Goal: Task Accomplishment & Management: Manage account settings

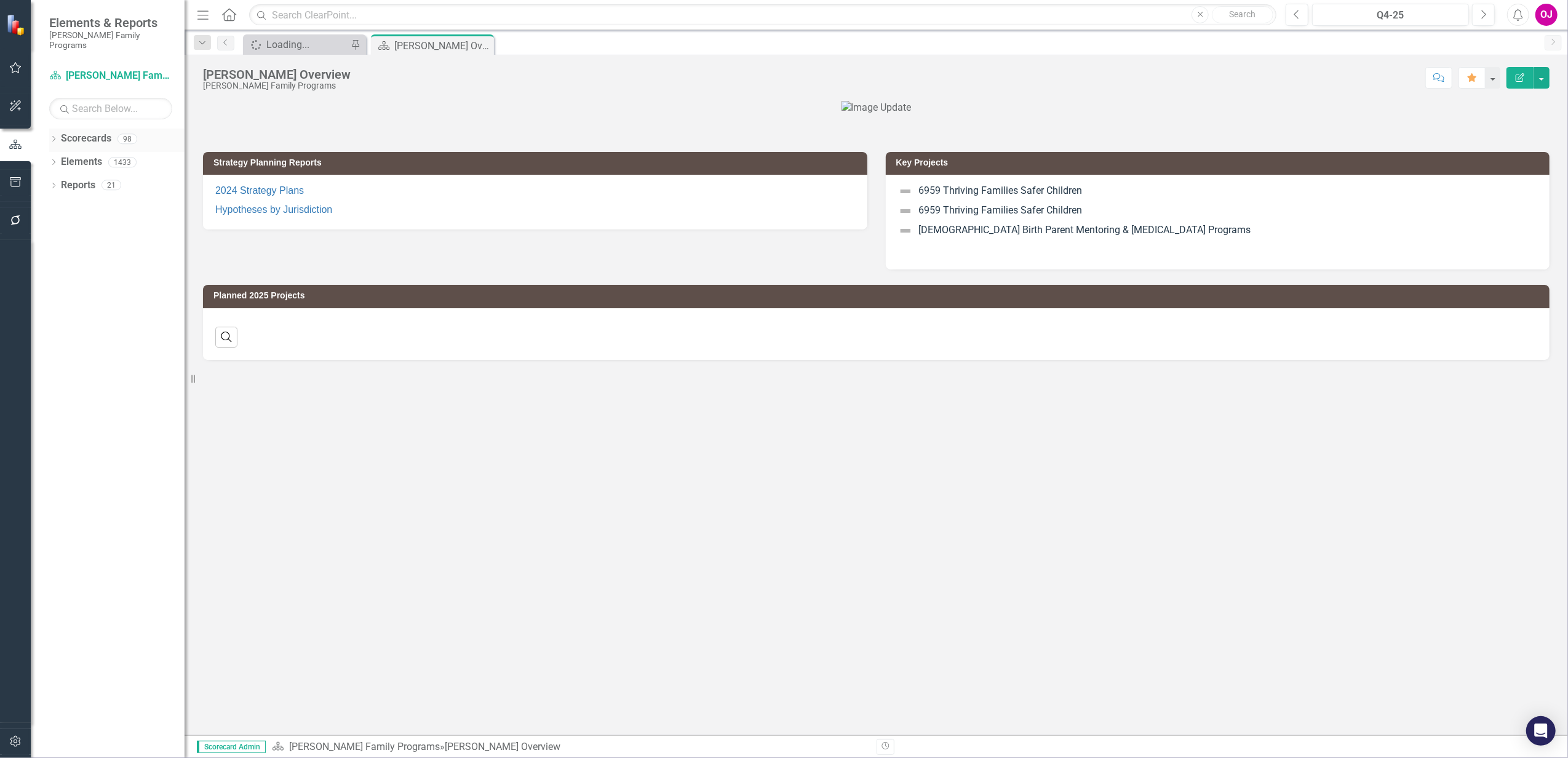
click at [56, 137] on icon "Dropdown" at bounding box center [54, 140] width 9 height 7
click at [1381, 14] on div "Q4-25" at bounding box center [1391, 15] width 148 height 14
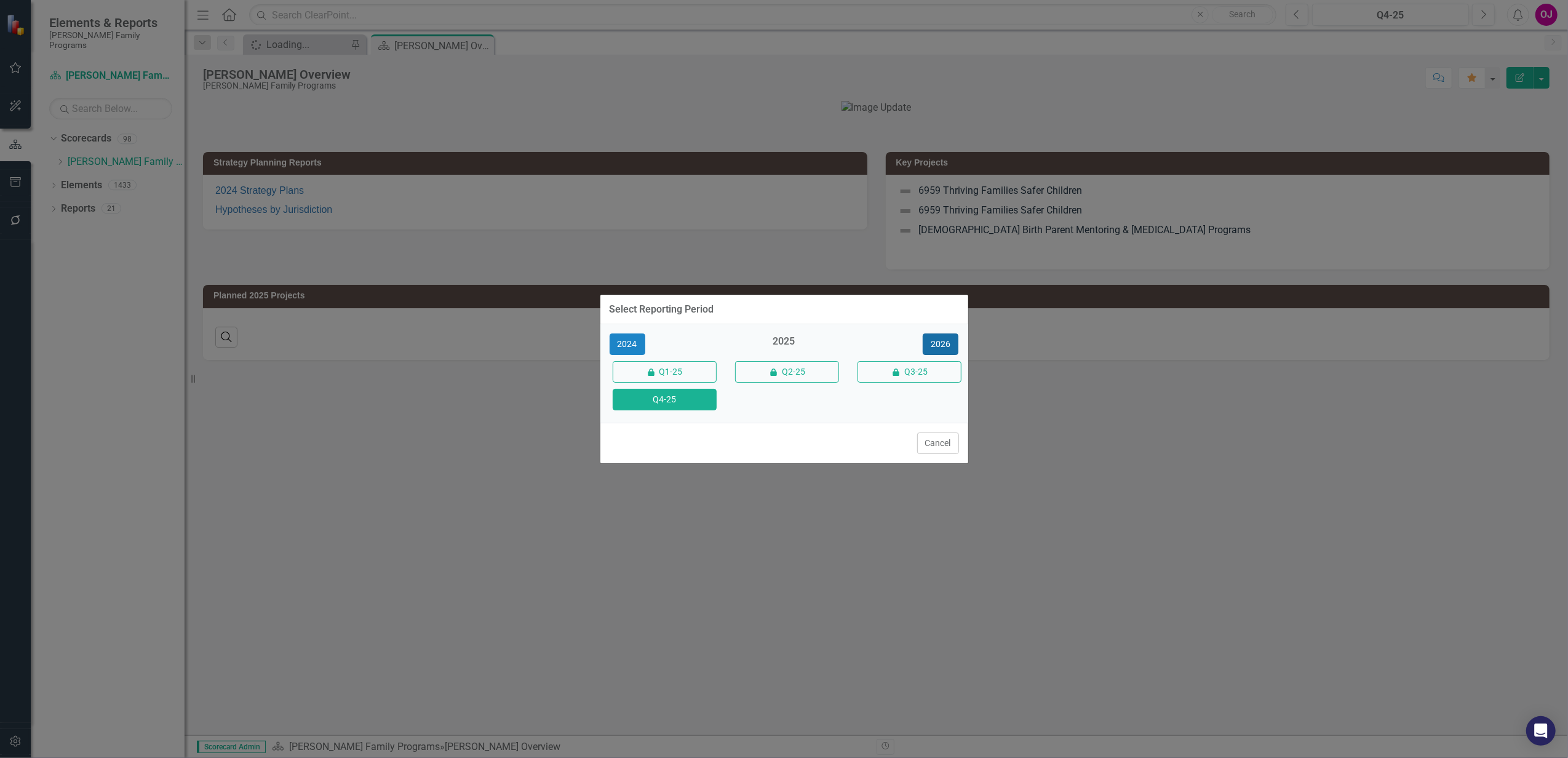
click at [943, 341] on button "2026" at bounding box center [940, 344] width 35 height 22
click at [679, 401] on button "Q4-26" at bounding box center [665, 399] width 104 height 22
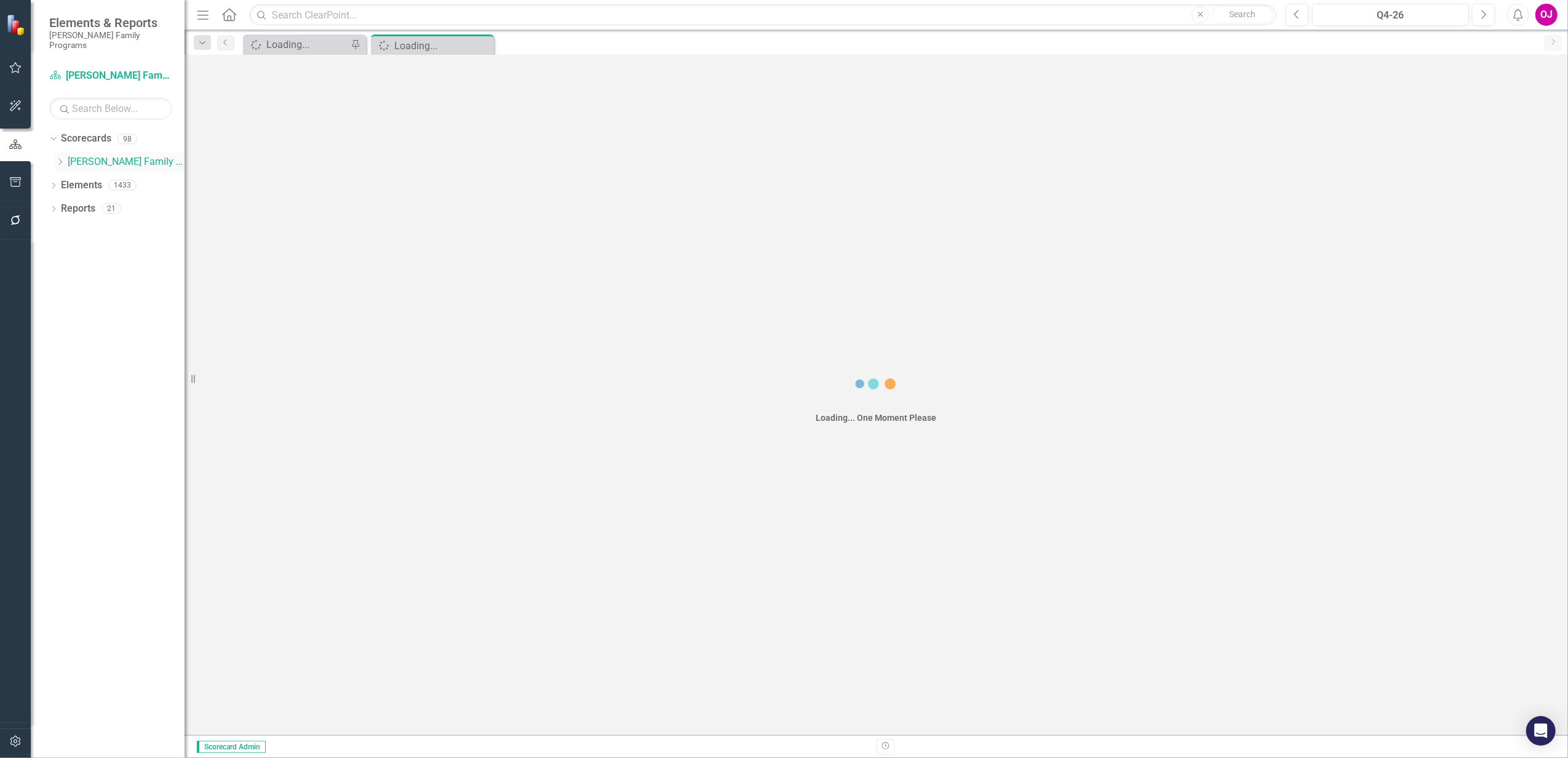
click at [59, 158] on icon "Dropdown" at bounding box center [60, 162] width 9 height 7
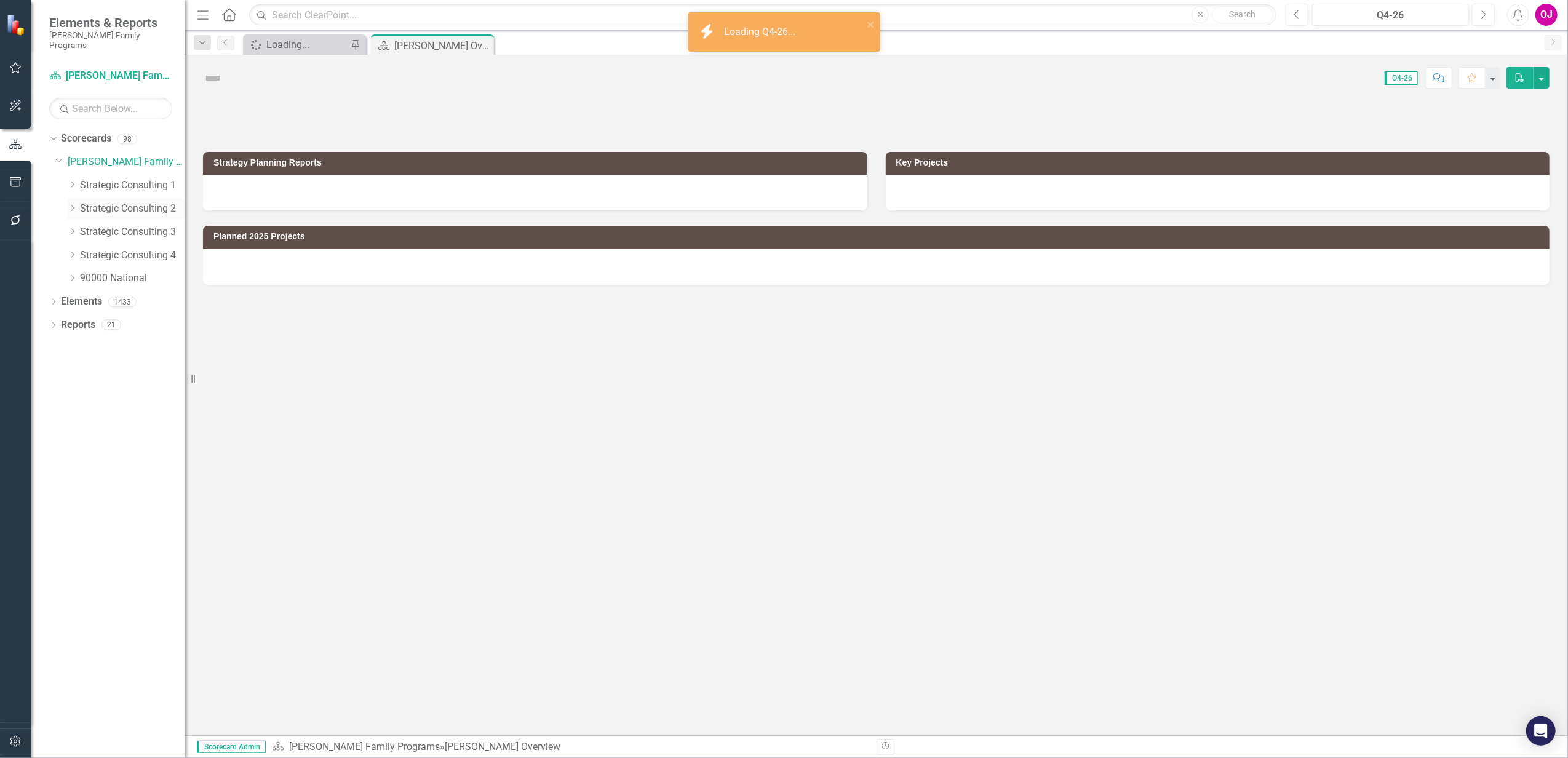
click at [75, 204] on icon "Dropdown" at bounding box center [72, 208] width 9 height 7
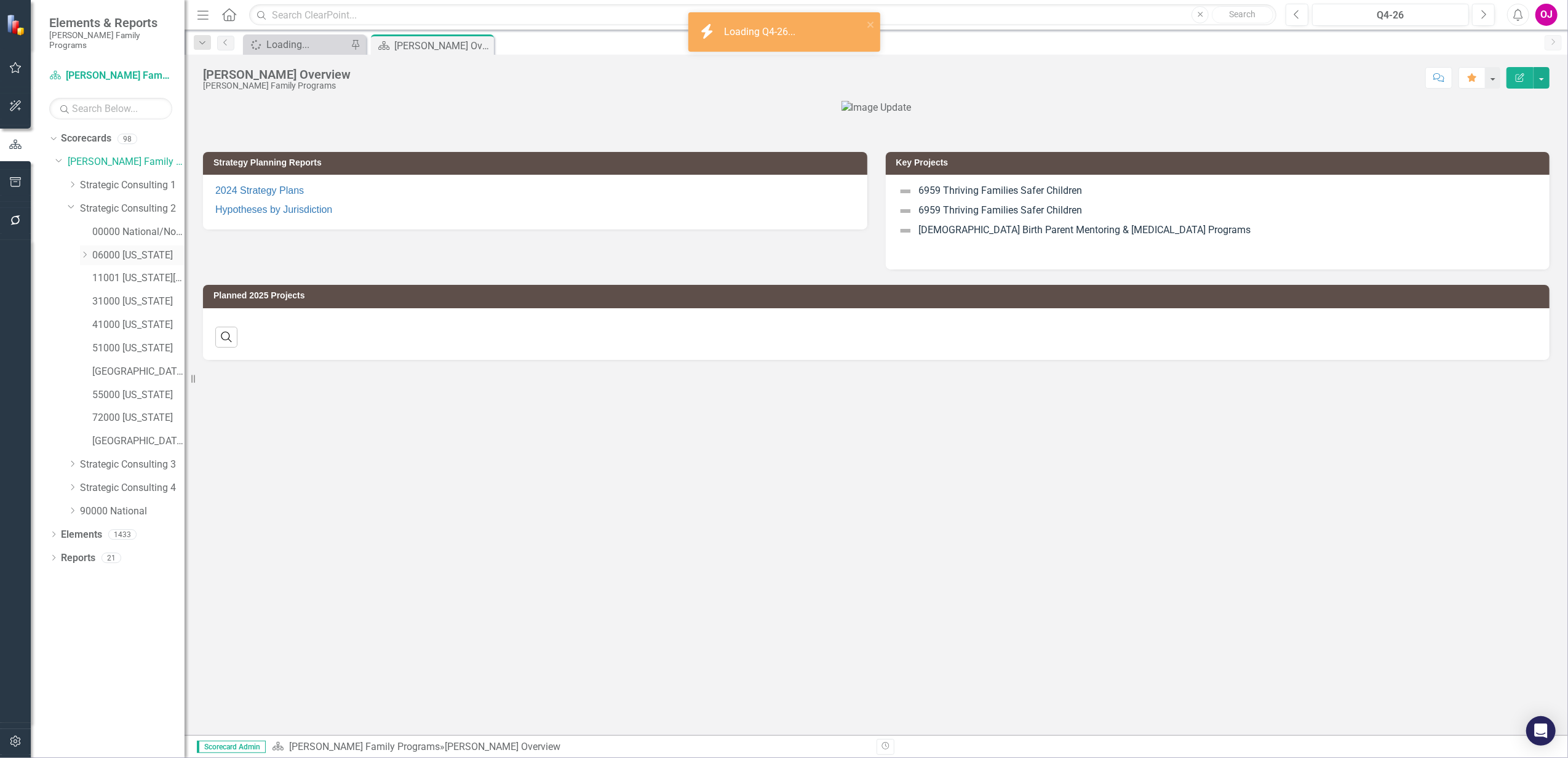
click at [84, 251] on icon "Dropdown" at bounding box center [85, 255] width 9 height 7
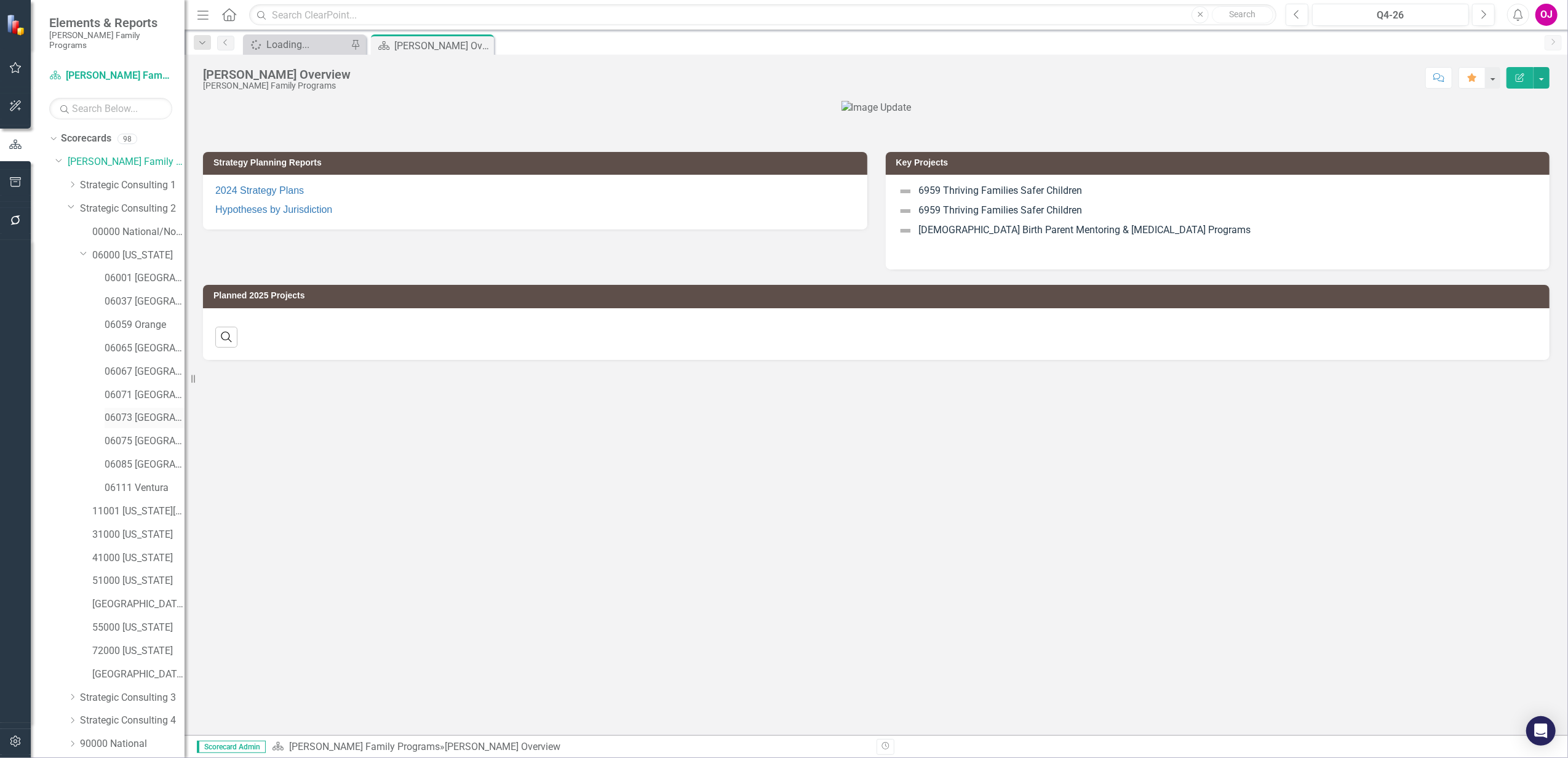
click at [144, 411] on link "06073 [GEOGRAPHIC_DATA]" at bounding box center [145, 418] width 80 height 14
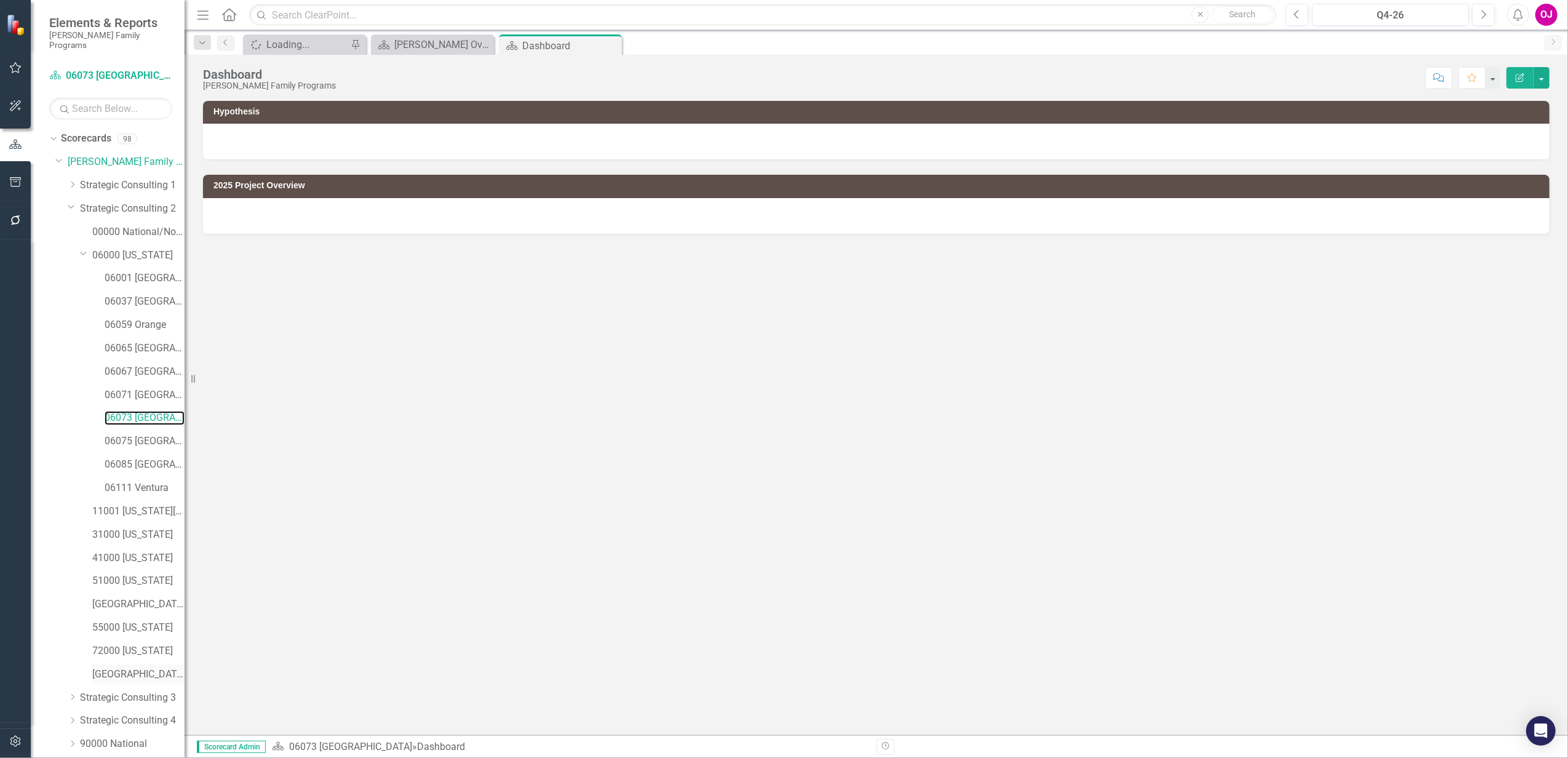
scroll to position [35, 0]
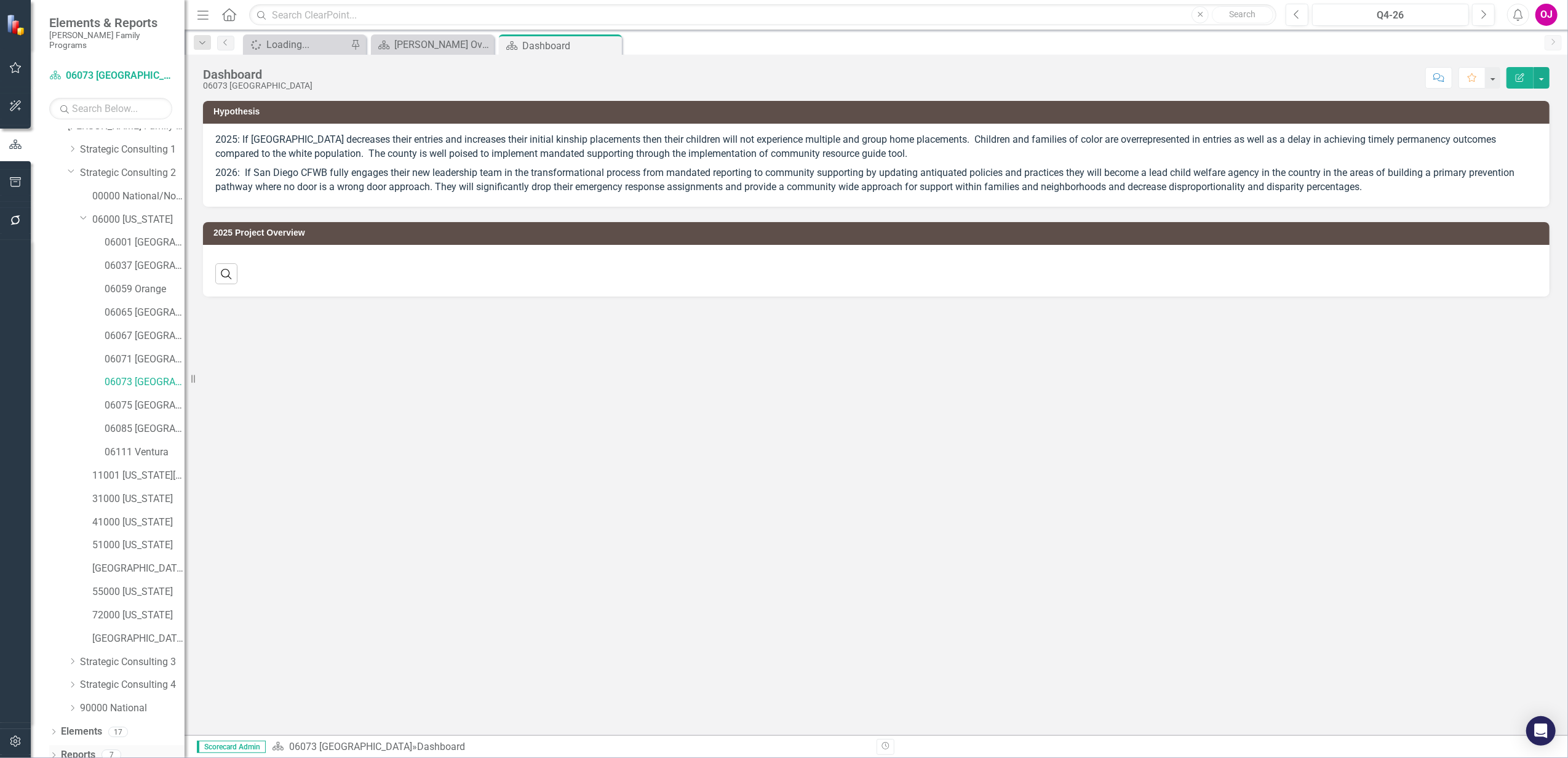
click at [55, 753] on icon "Dropdown" at bounding box center [54, 756] width 9 height 7
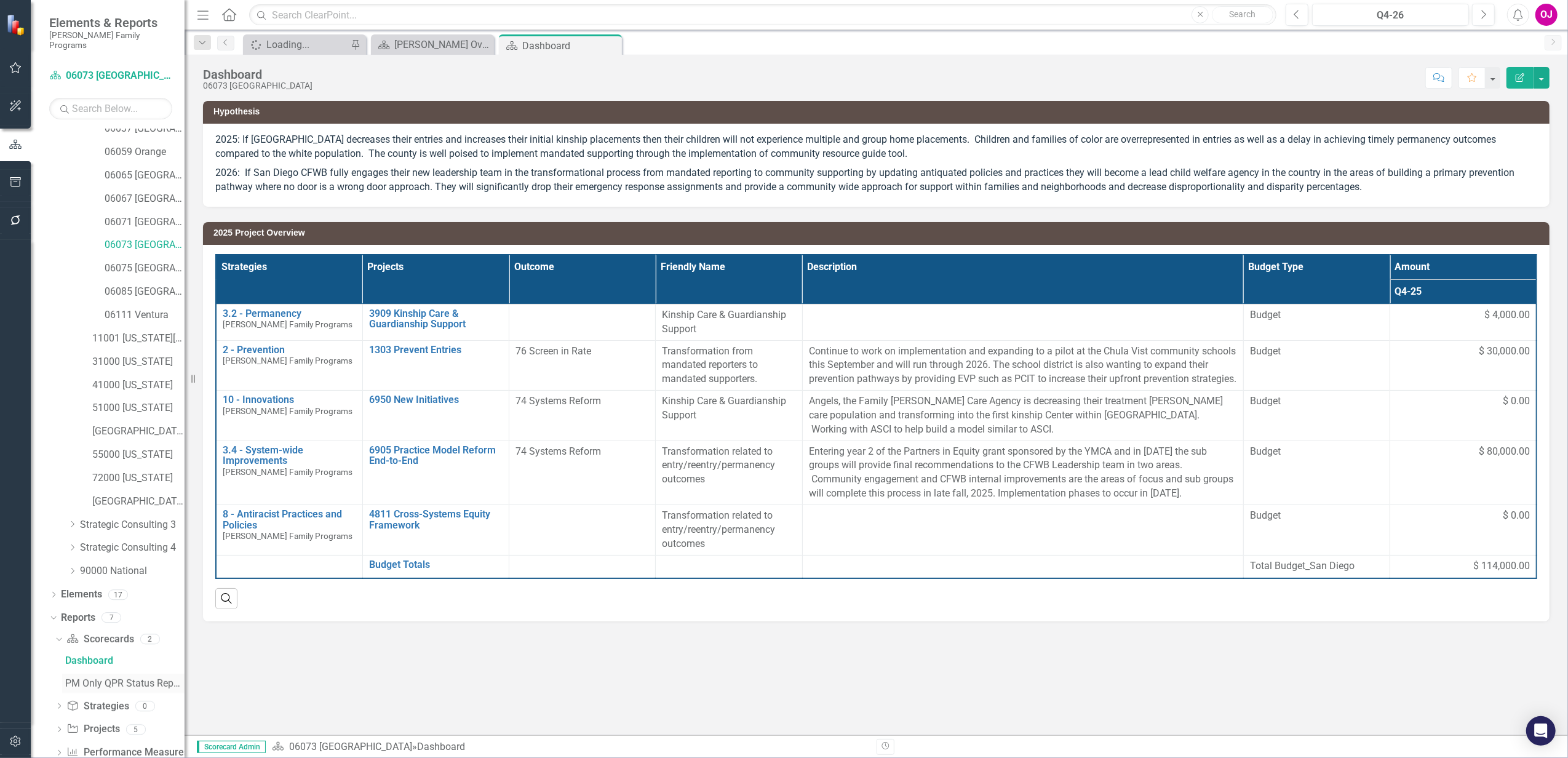
scroll to position [190, 0]
click at [57, 710] on icon "Dropdown" at bounding box center [59, 713] width 9 height 7
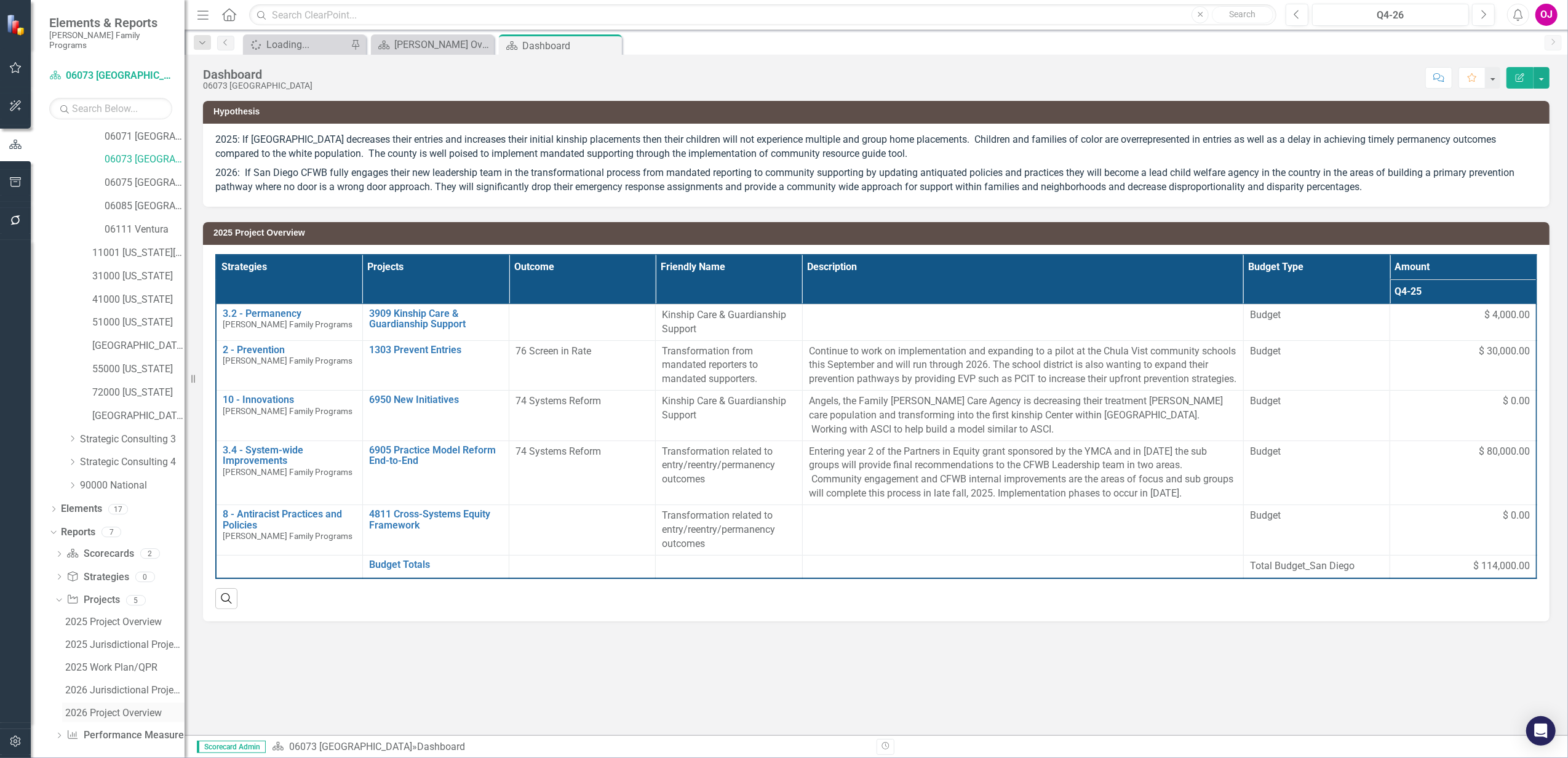
click at [126, 707] on div "2026 Project Overview" at bounding box center [124, 712] width 119 height 11
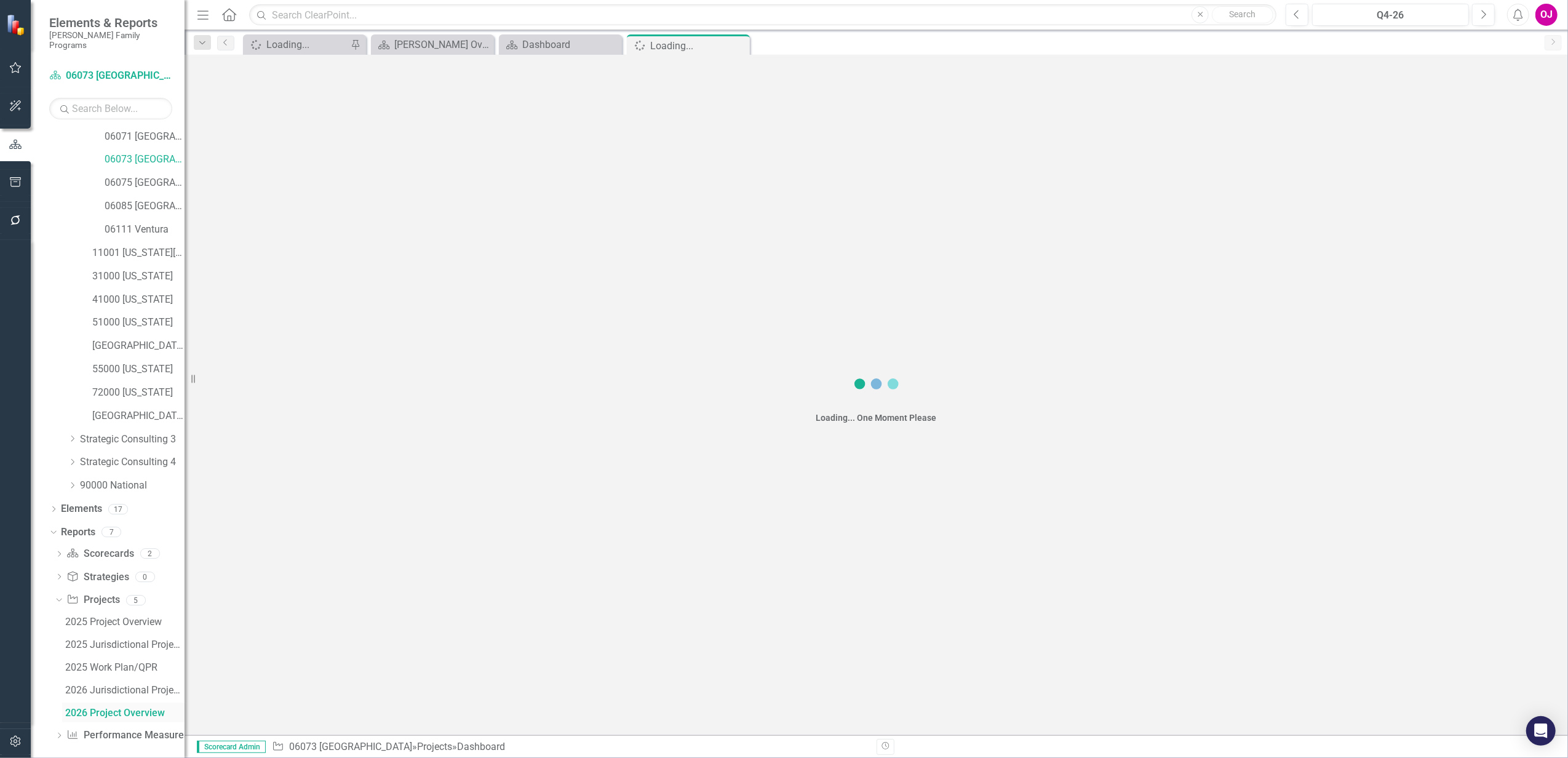
scroll to position [213, 0]
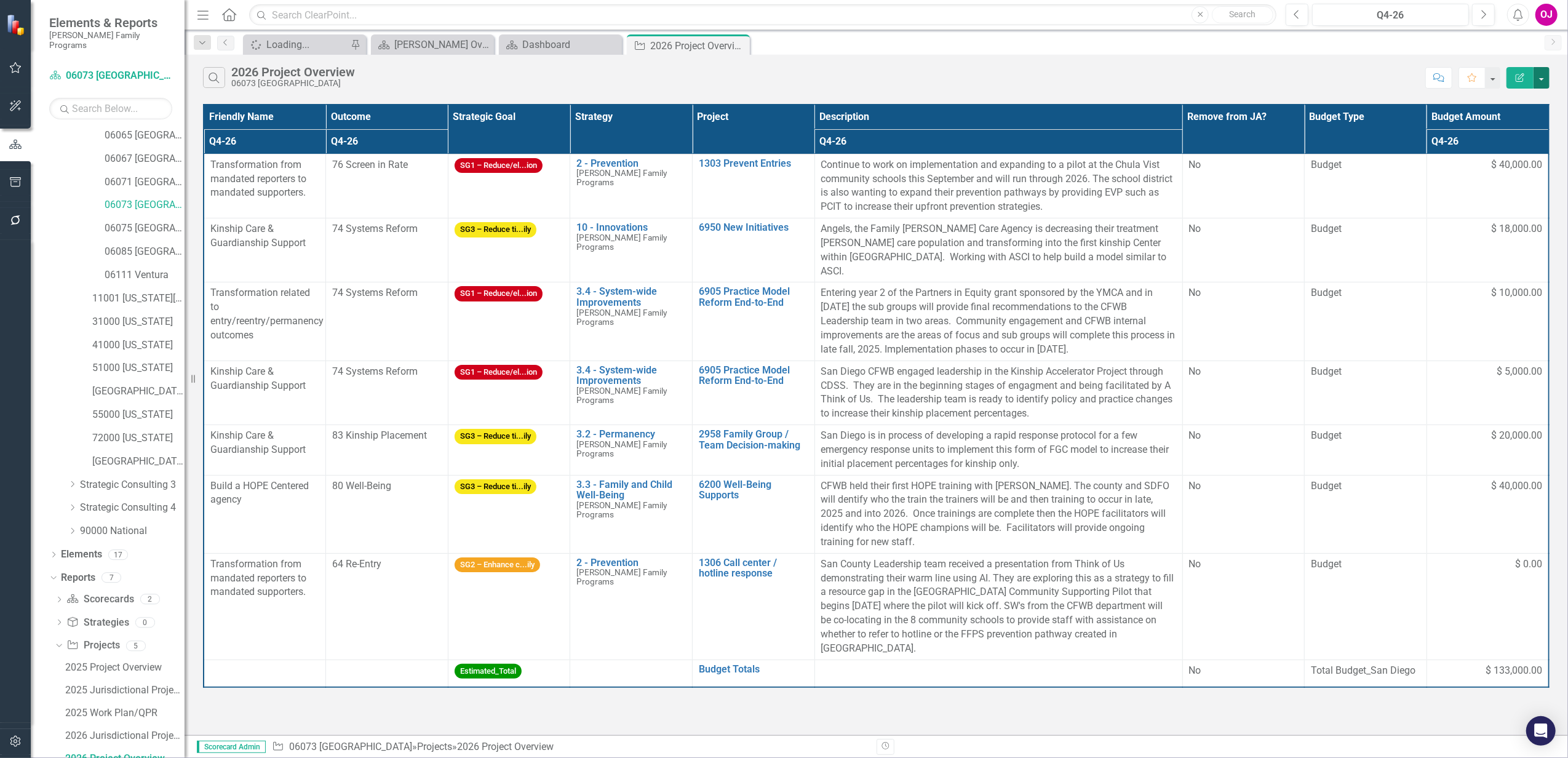
click at [1548, 77] on button "button" at bounding box center [1542, 78] width 16 height 22
click at [1519, 134] on link "PDF Export to PDF" at bounding box center [1501, 125] width 97 height 22
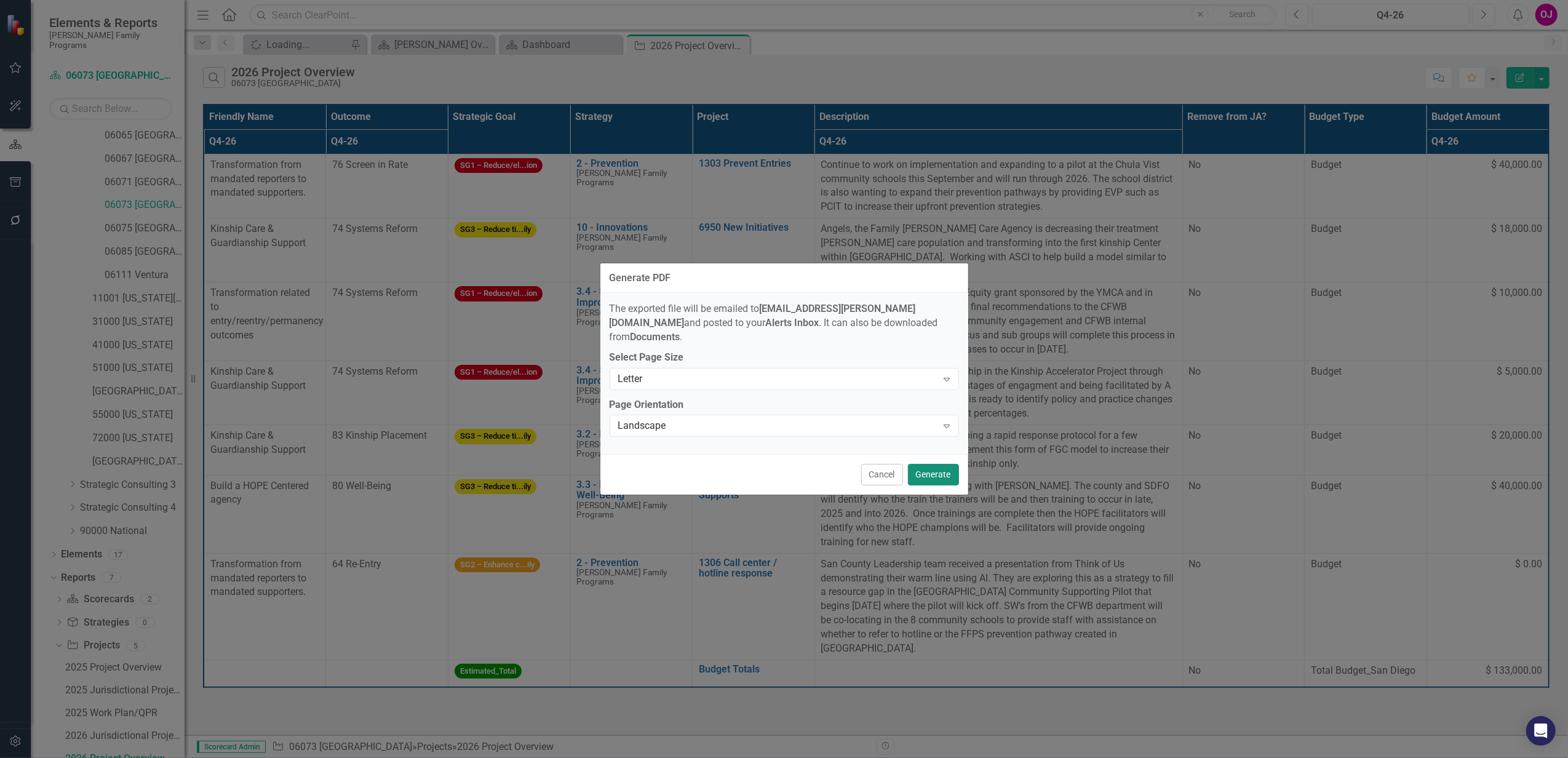
click at [958, 464] on button "Generate" at bounding box center [933, 474] width 51 height 22
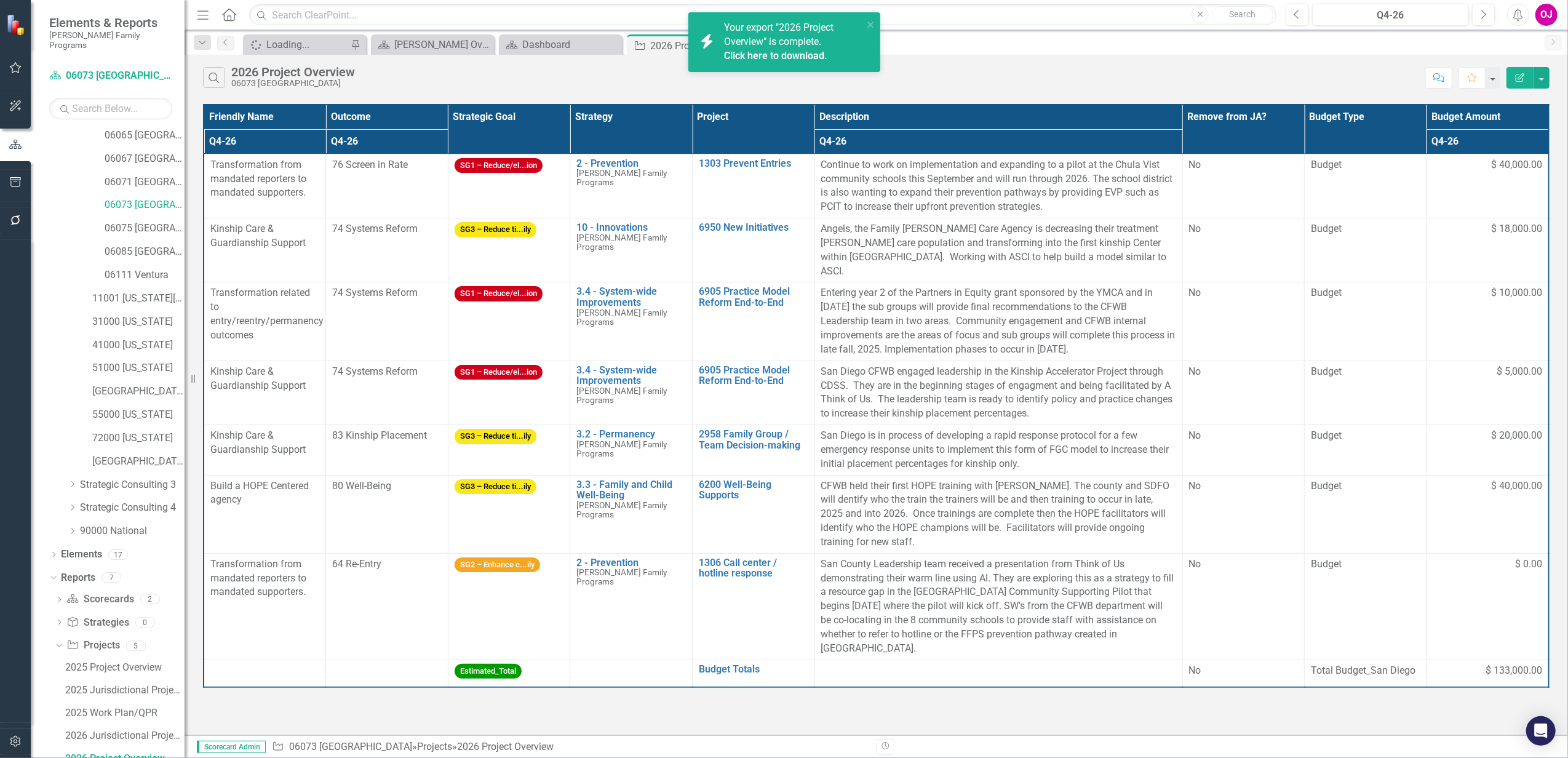
click at [802, 41] on span "Your export "2026 Project Overview" is complete. Click here to download." at bounding box center [792, 43] width 136 height 42
click at [1527, 12] on button "Alerts" at bounding box center [1518, 14] width 22 height 22
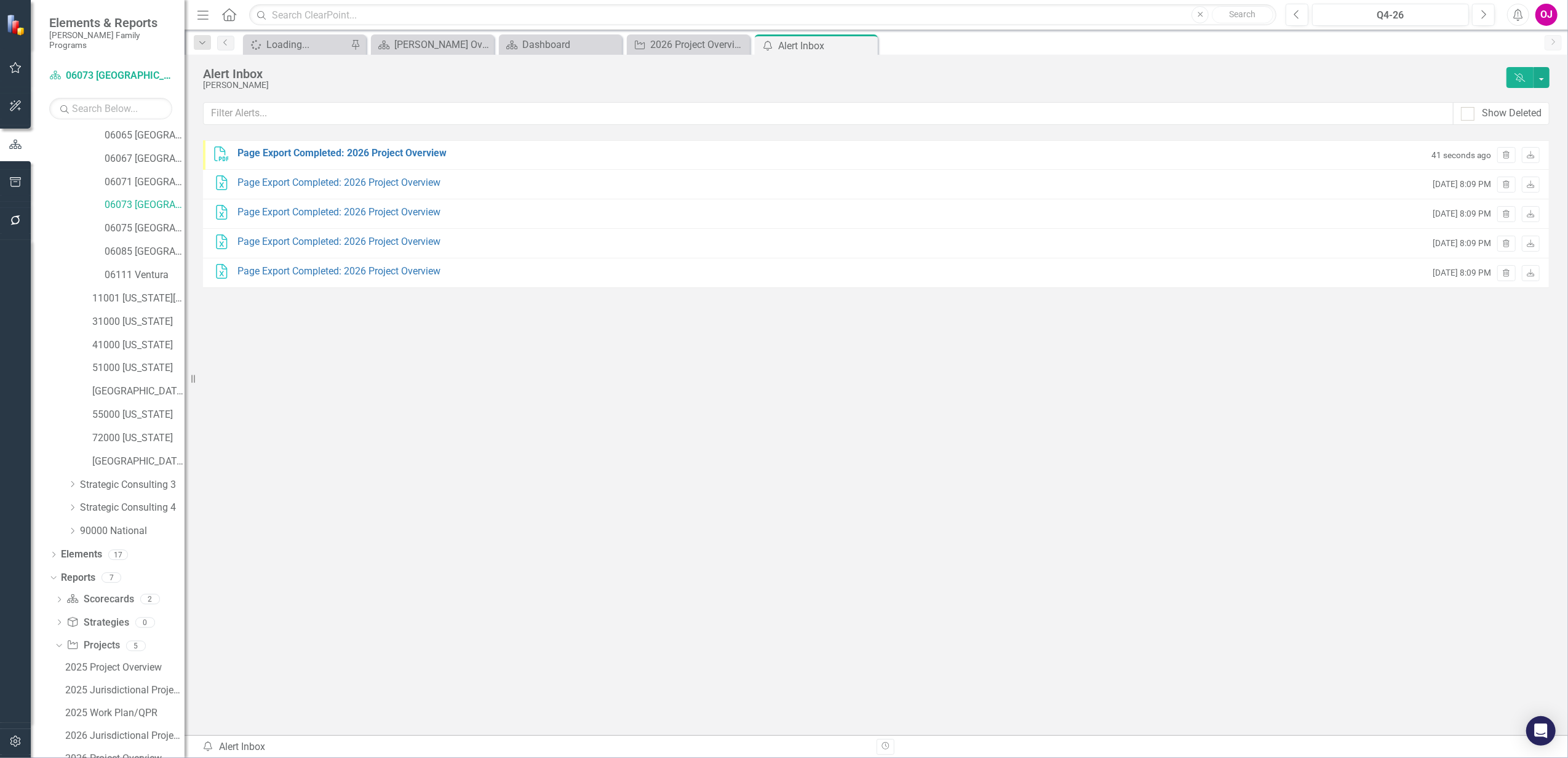
drag, startPoint x: 299, startPoint y: 153, endPoint x: 1970, endPoint y: 294, distance: 1676.9
click at [1568, 294] on html "Elements & Reports [PERSON_NAME] Family Programs Scorecard 06073 [GEOGRAPHIC_DA…" at bounding box center [784, 379] width 1568 height 758
click at [1531, 153] on icon "Download" at bounding box center [1531, 156] width 9 height 7
click at [1504, 158] on icon "Trash" at bounding box center [1506, 156] width 9 height 7
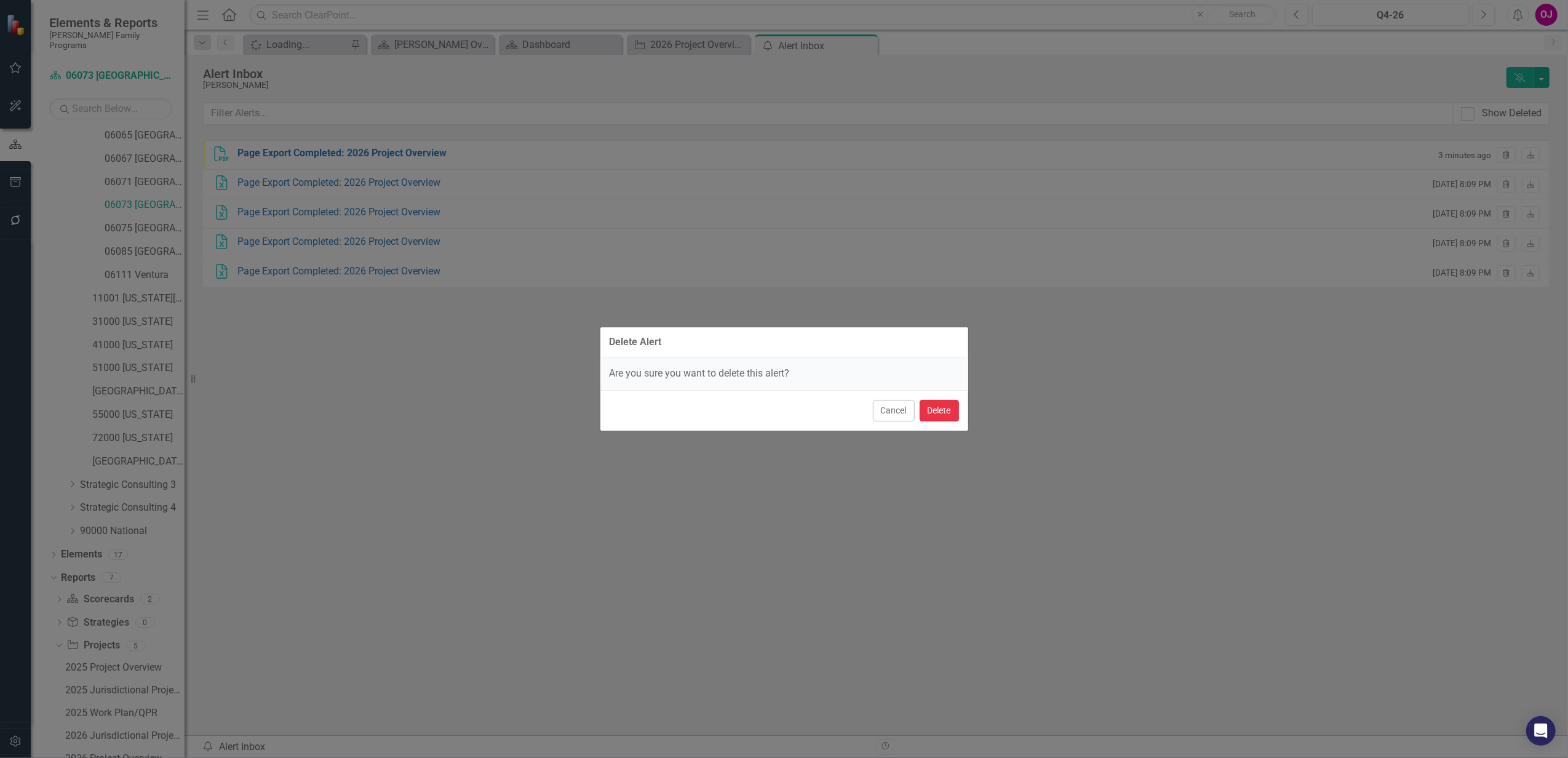
click at [940, 417] on button "Delete" at bounding box center [939, 411] width 39 height 22
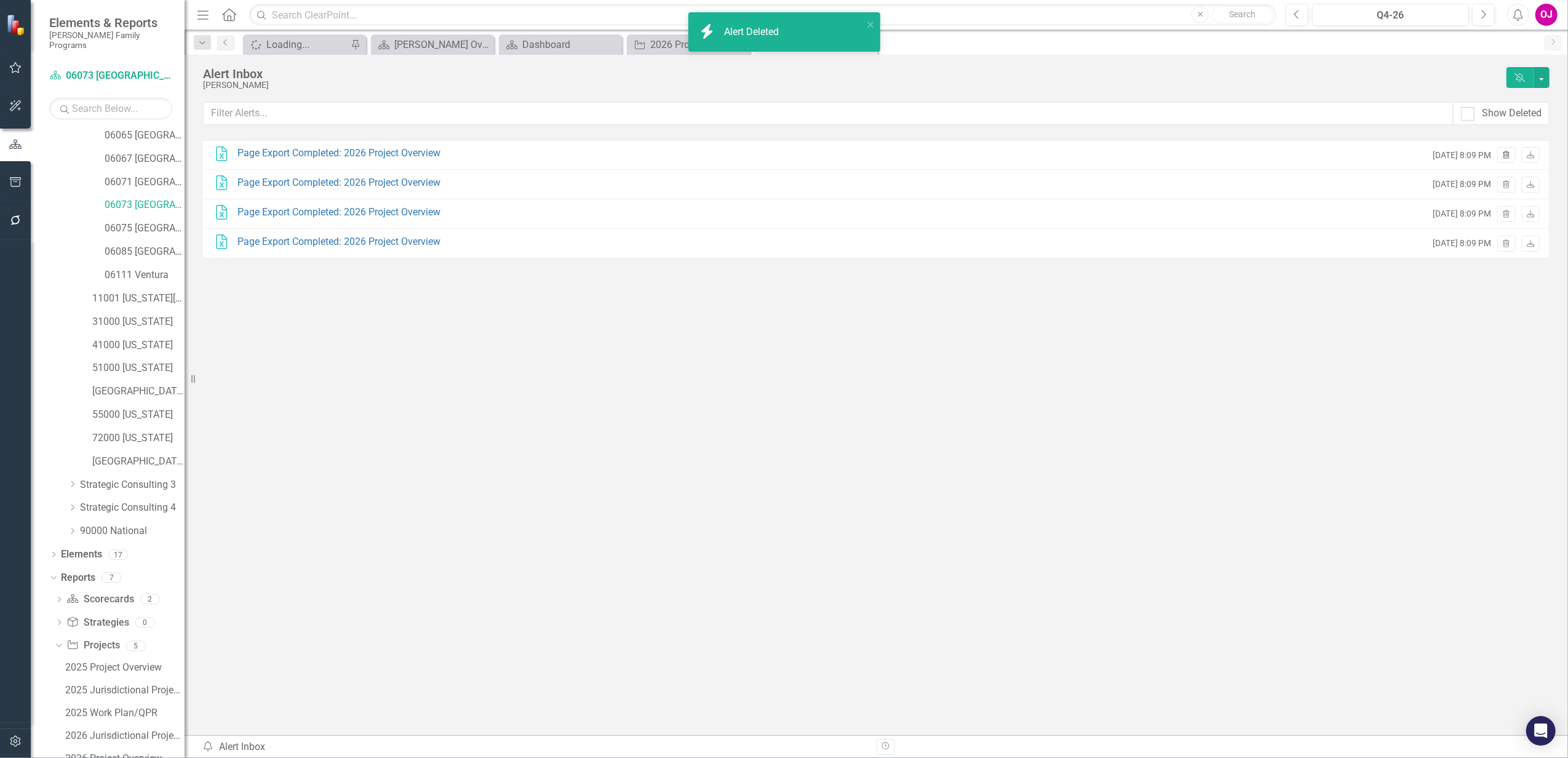
click at [1502, 151] on button "Trash" at bounding box center [1506, 155] width 18 height 16
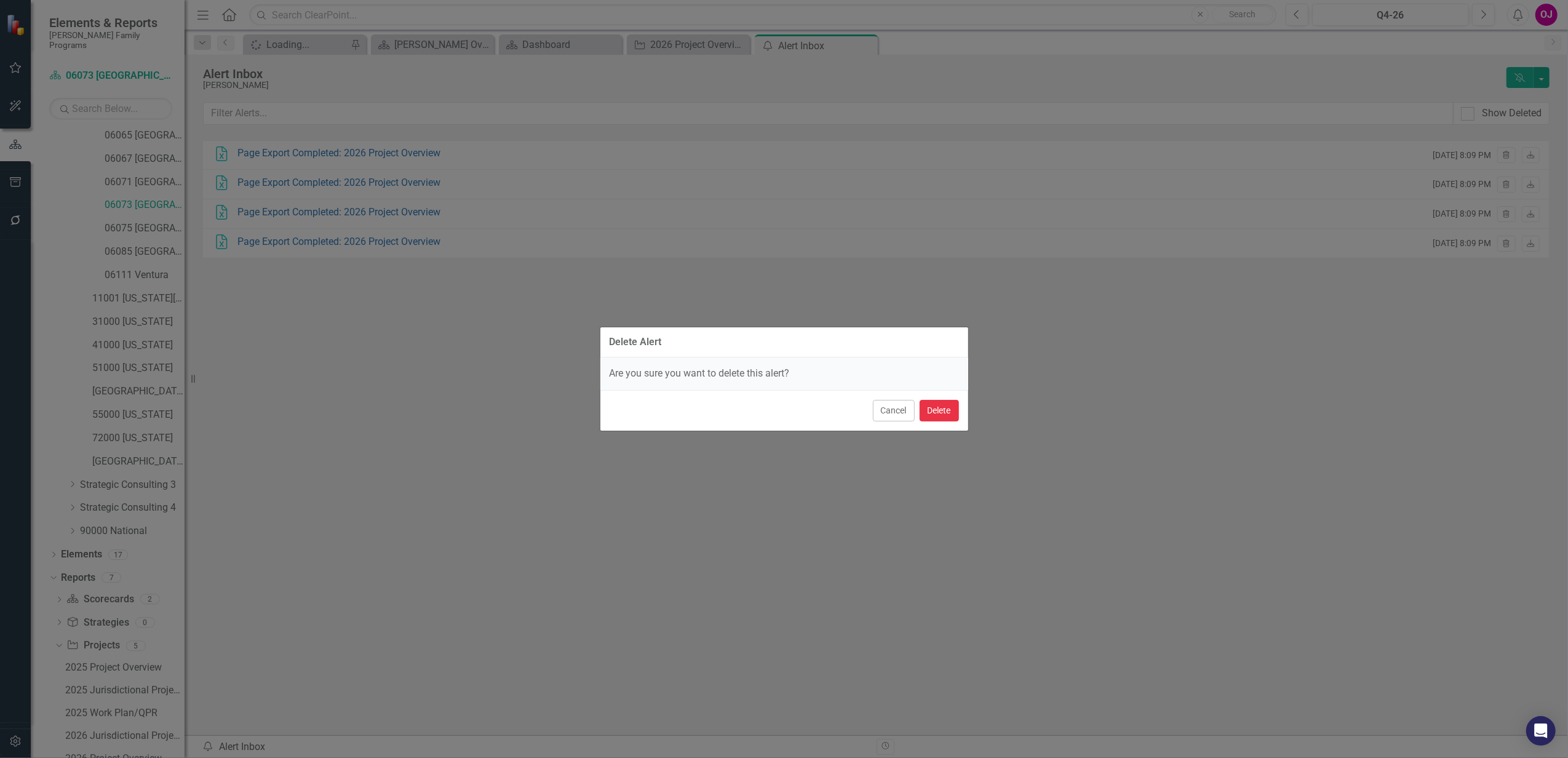
click at [947, 417] on button "Delete" at bounding box center [939, 411] width 39 height 22
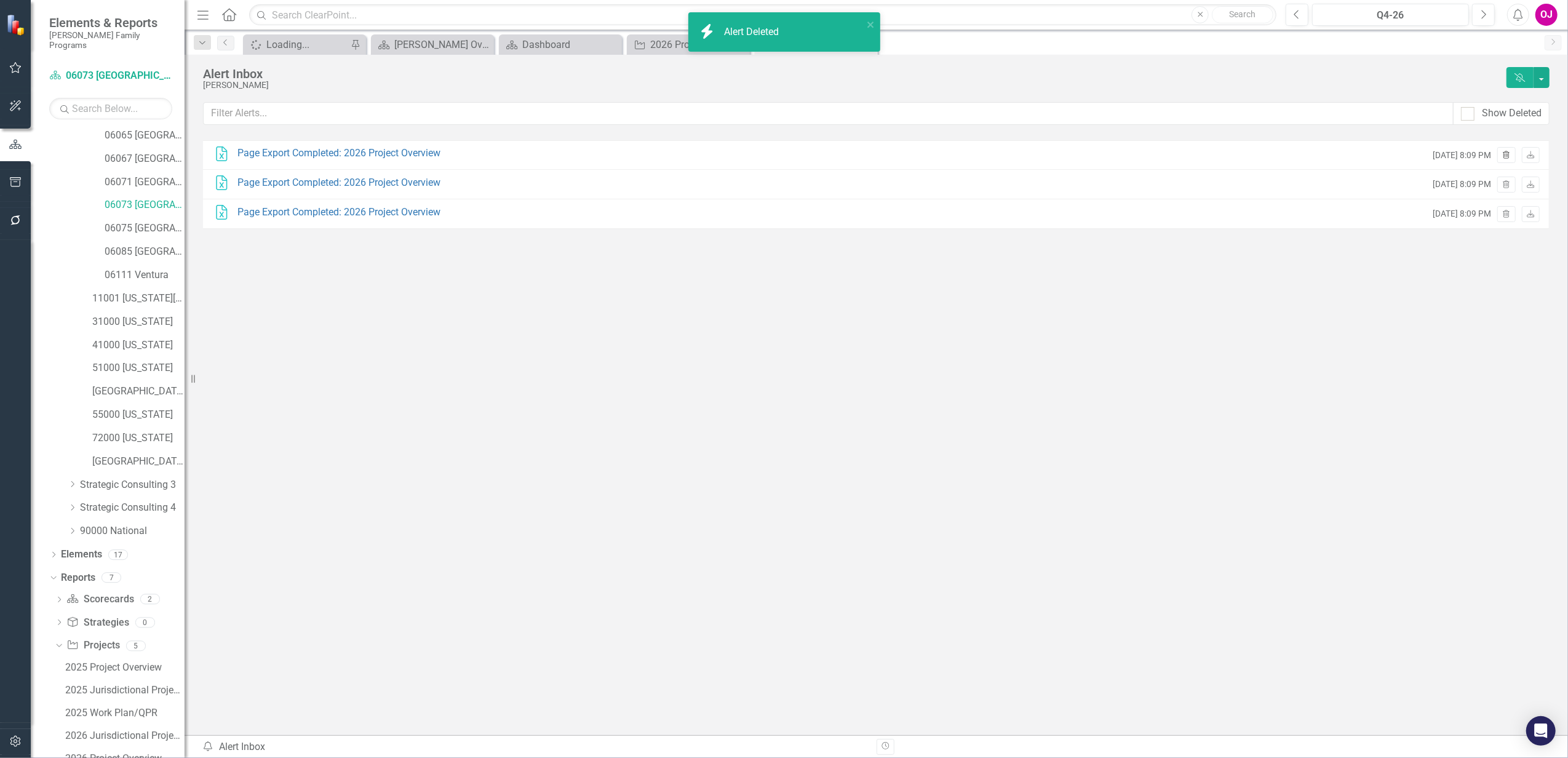
click at [1505, 156] on icon "Trash" at bounding box center [1506, 156] width 9 height 7
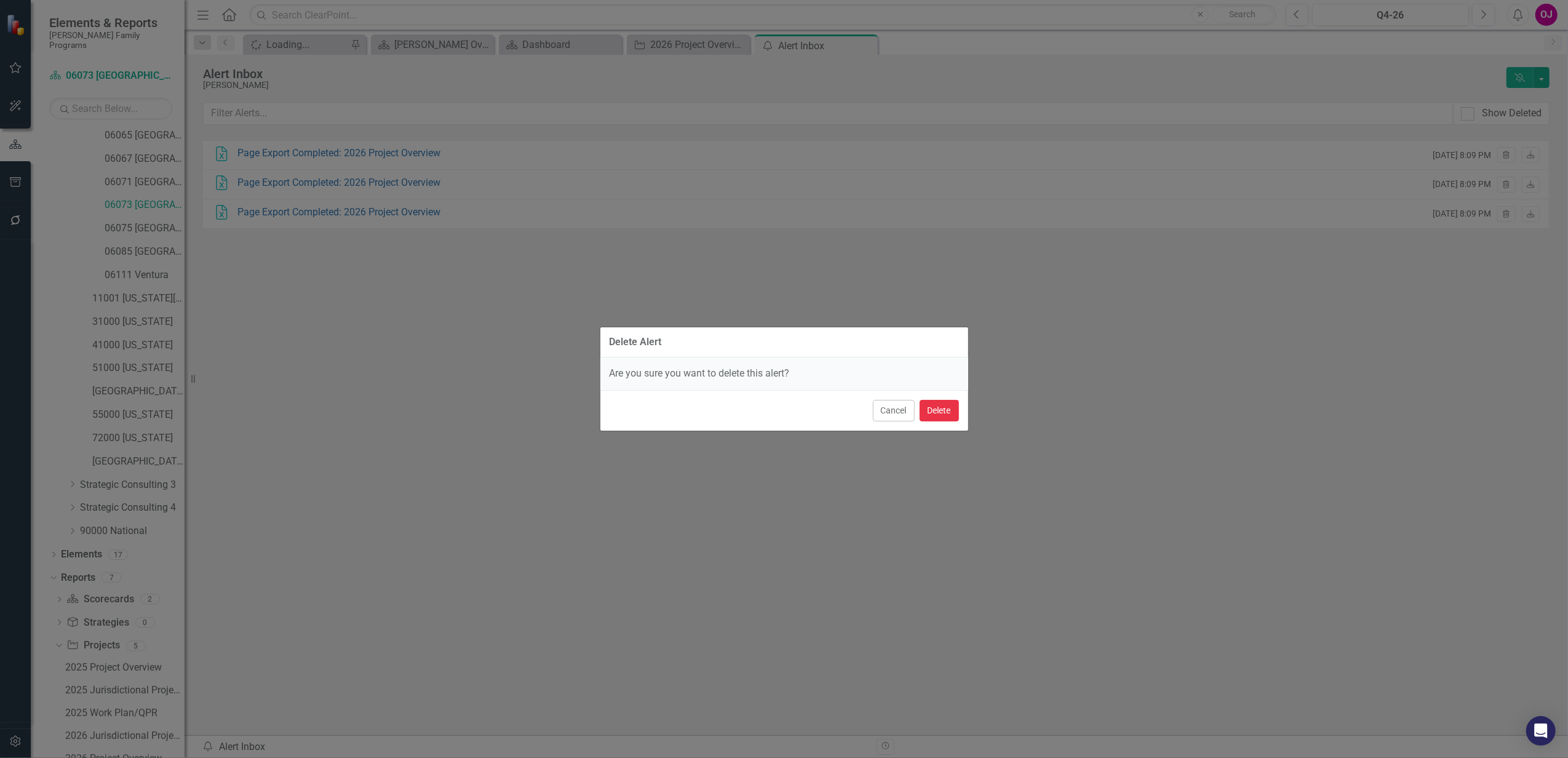
click at [944, 411] on button "Delete" at bounding box center [939, 411] width 39 height 22
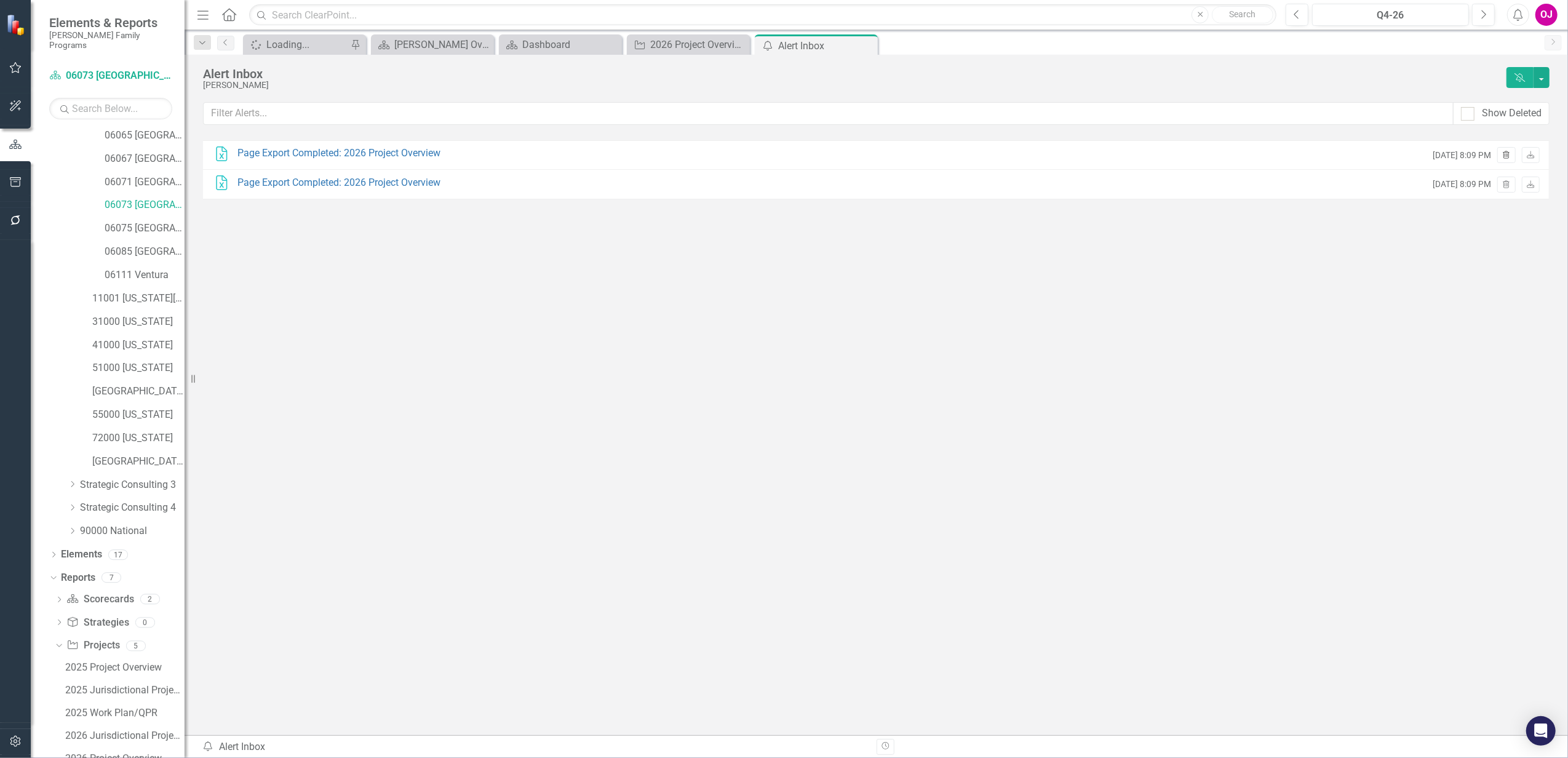
click at [1506, 154] on icon "Trash" at bounding box center [1506, 156] width 9 height 7
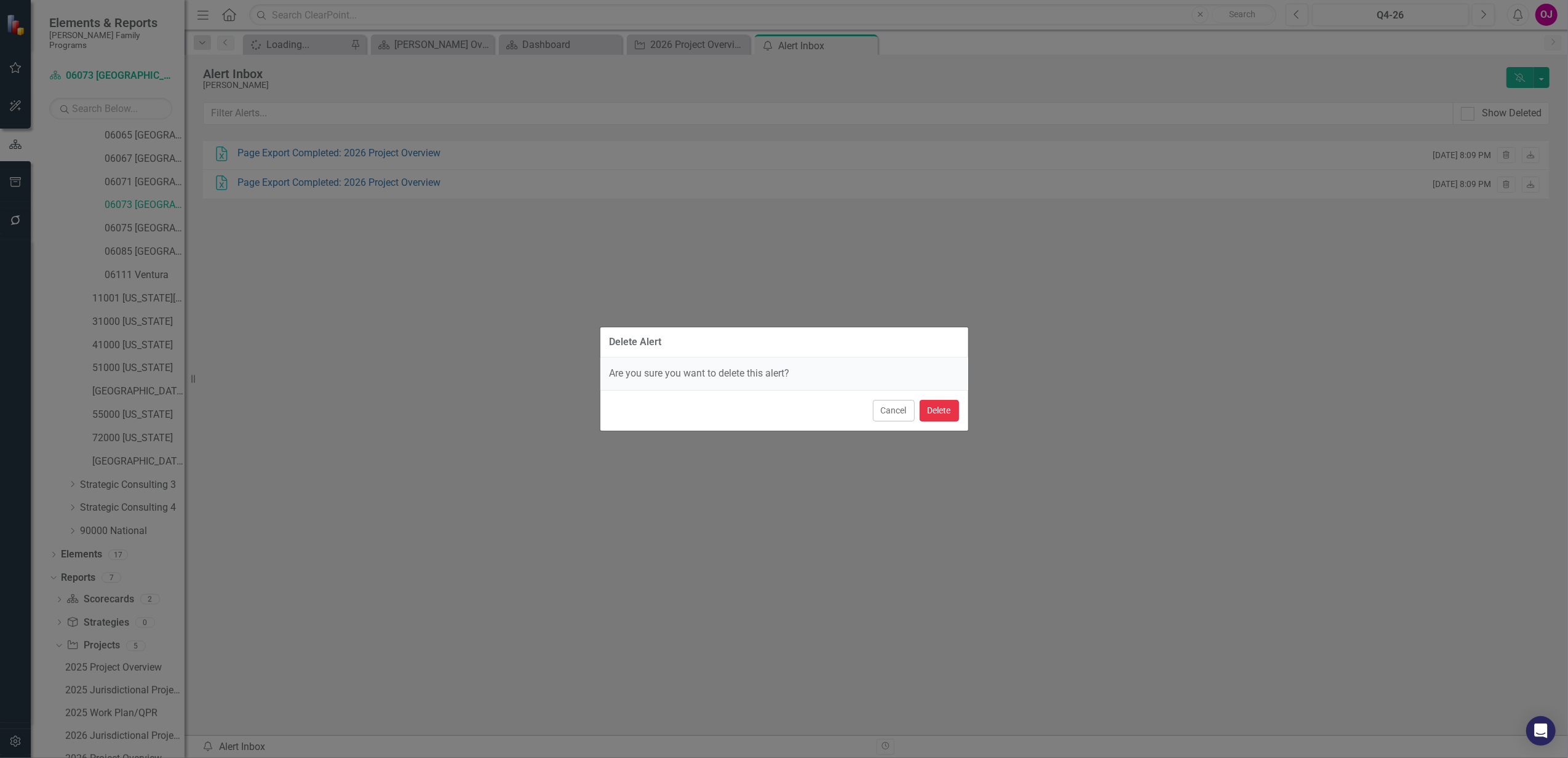
click at [944, 407] on button "Delete" at bounding box center [939, 411] width 39 height 22
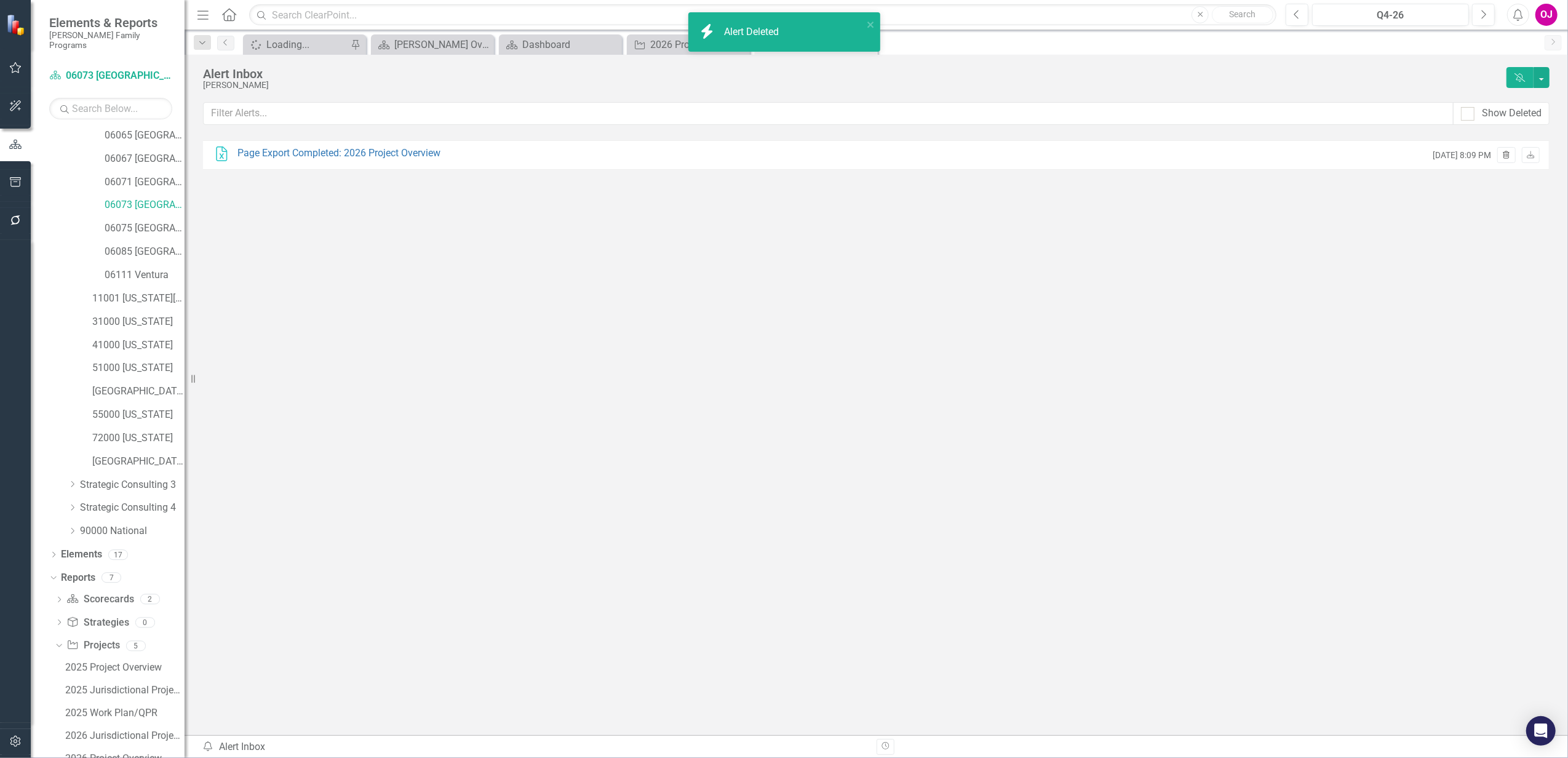
click at [1509, 154] on icon "Trash" at bounding box center [1506, 156] width 9 height 7
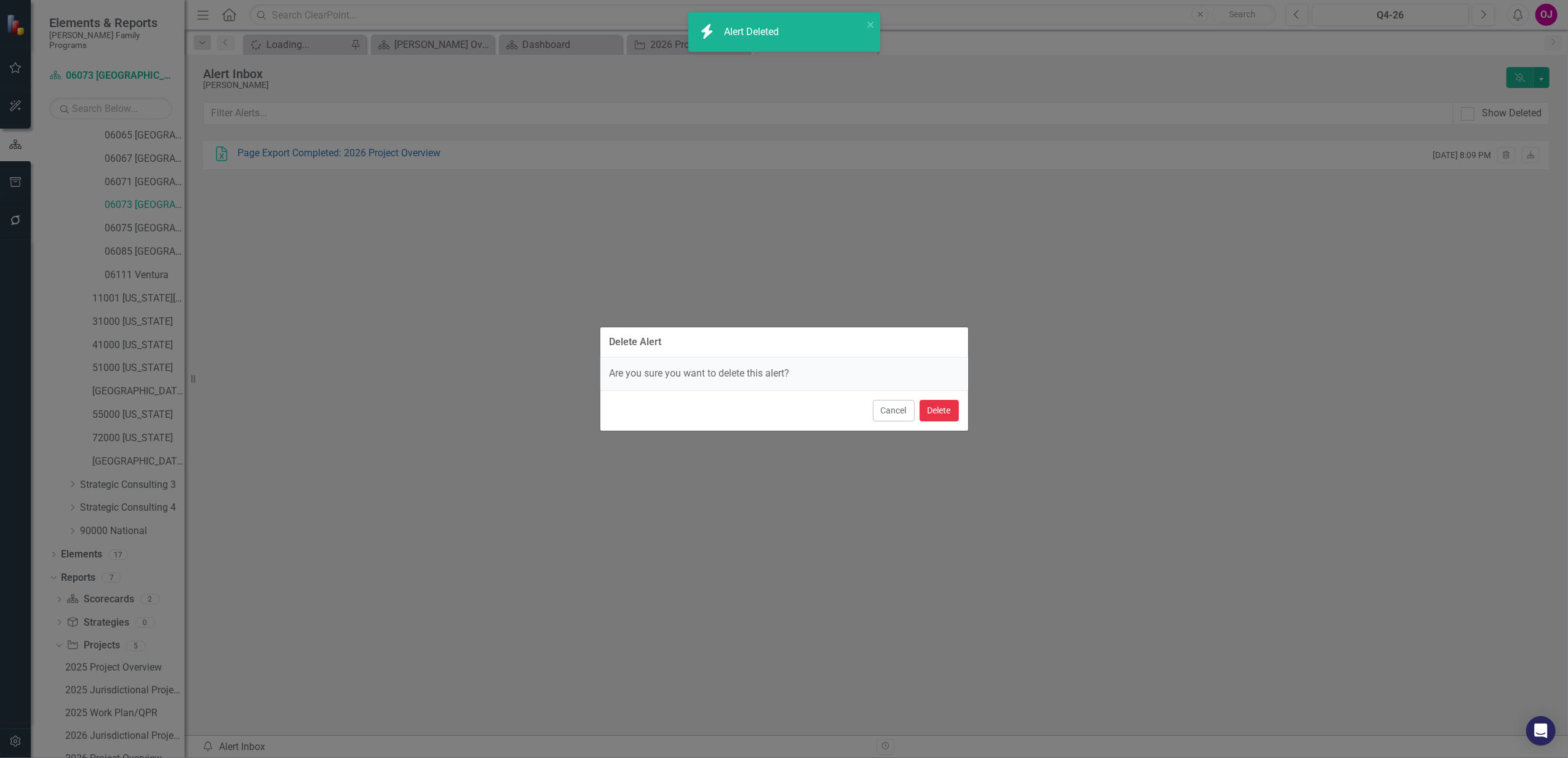
click at [948, 409] on button "Delete" at bounding box center [939, 411] width 39 height 22
